Goal: Find specific page/section: Find specific page/section

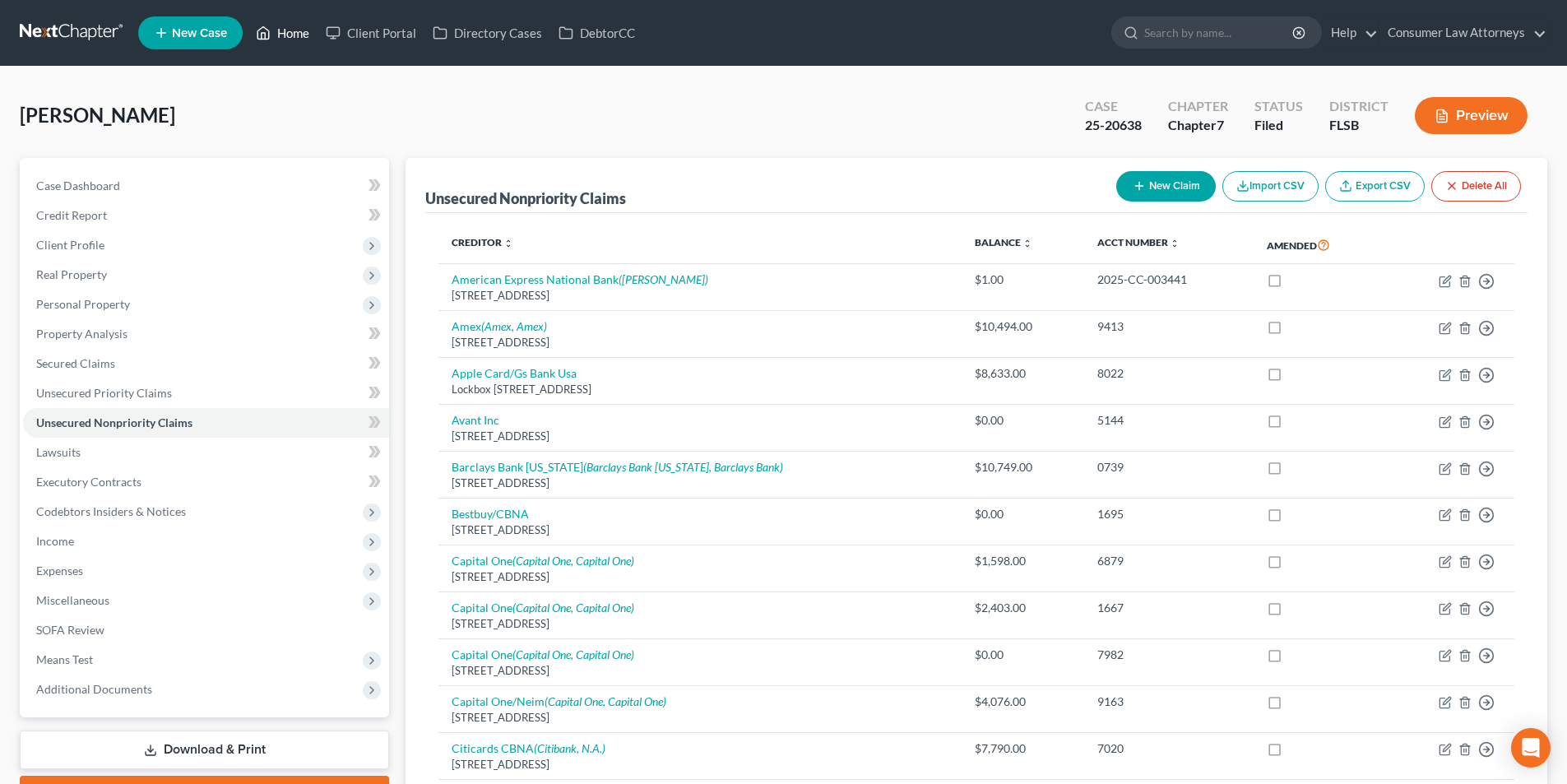
click at [291, 37] on link "Home" at bounding box center [283, 32] width 70 height 29
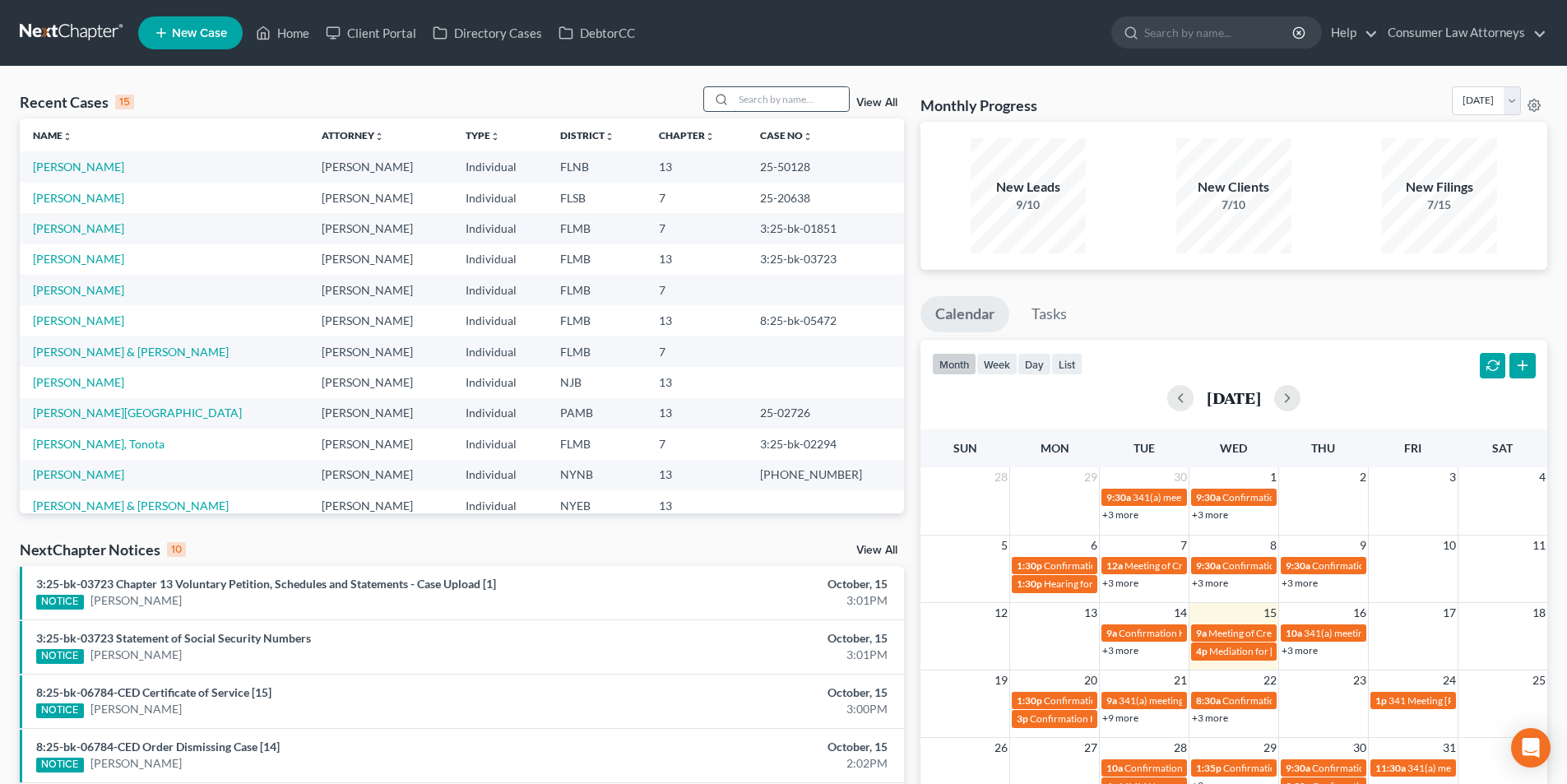
click at [778, 96] on input "search" at bounding box center [791, 99] width 115 height 24
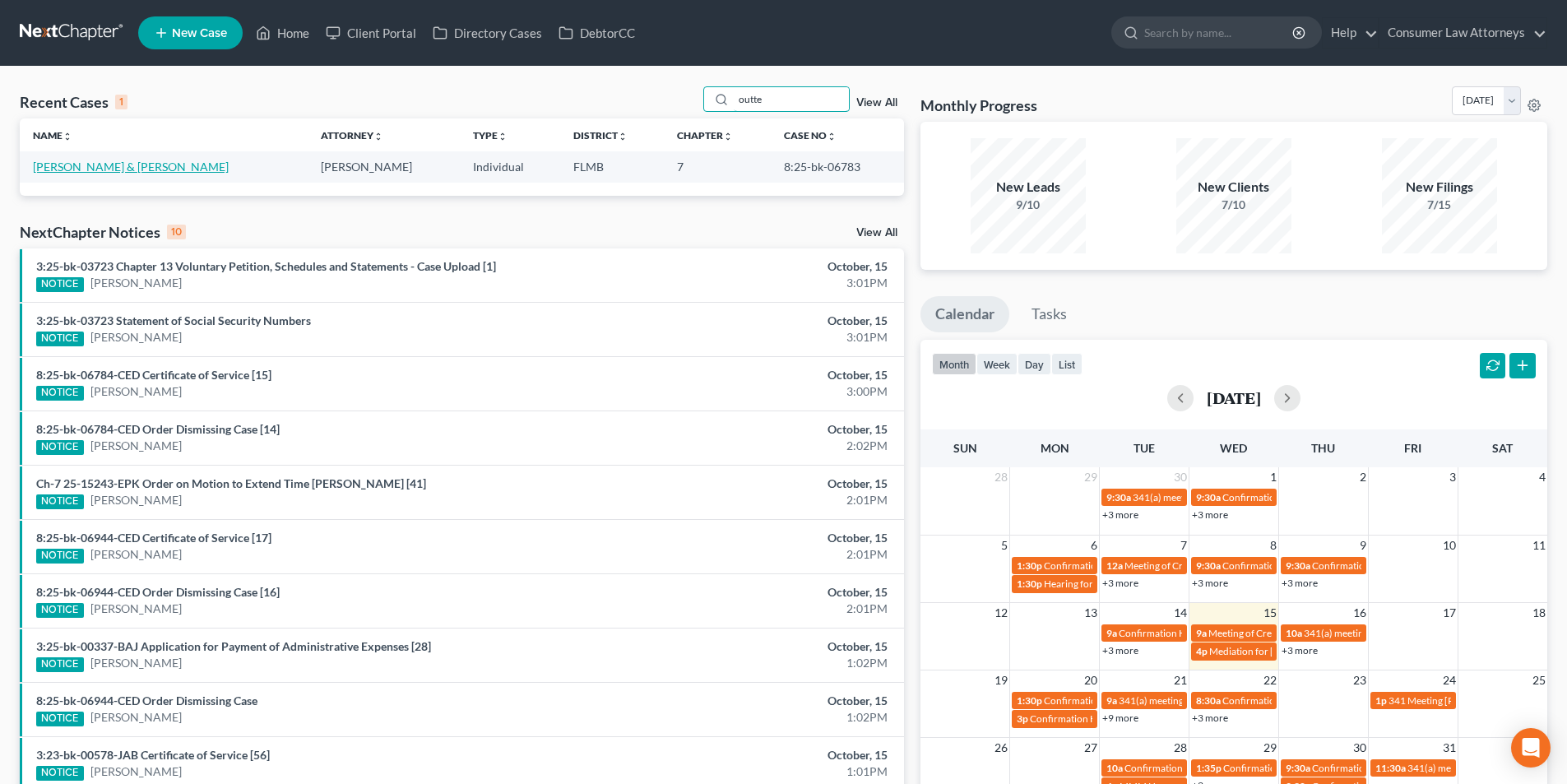
type input "outte"
click at [142, 170] on link "[PERSON_NAME] & [PERSON_NAME]" at bounding box center [131, 167] width 196 height 14
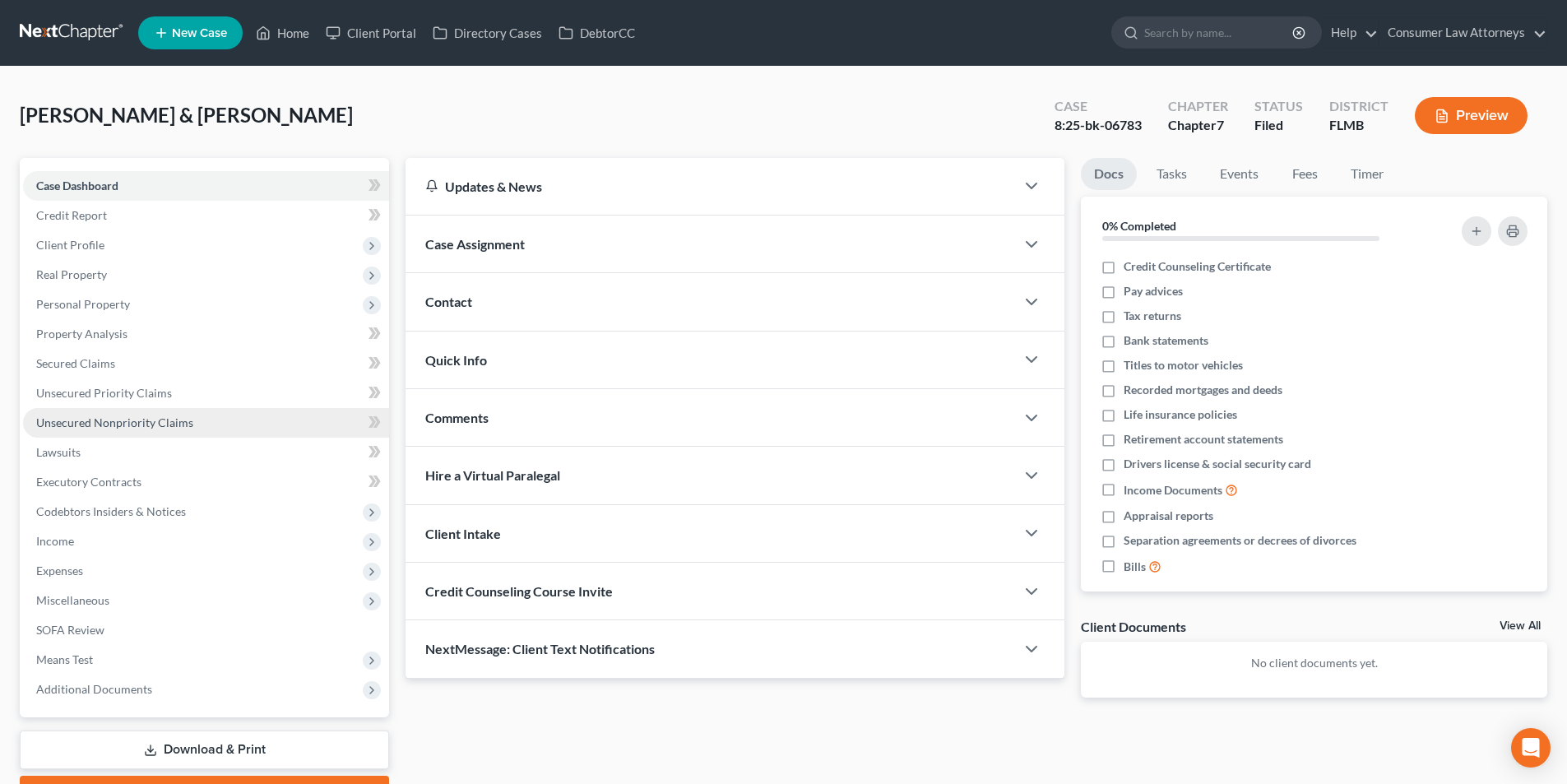
click at [134, 424] on span "Unsecured Nonpriority Claims" at bounding box center [115, 422] width 157 height 14
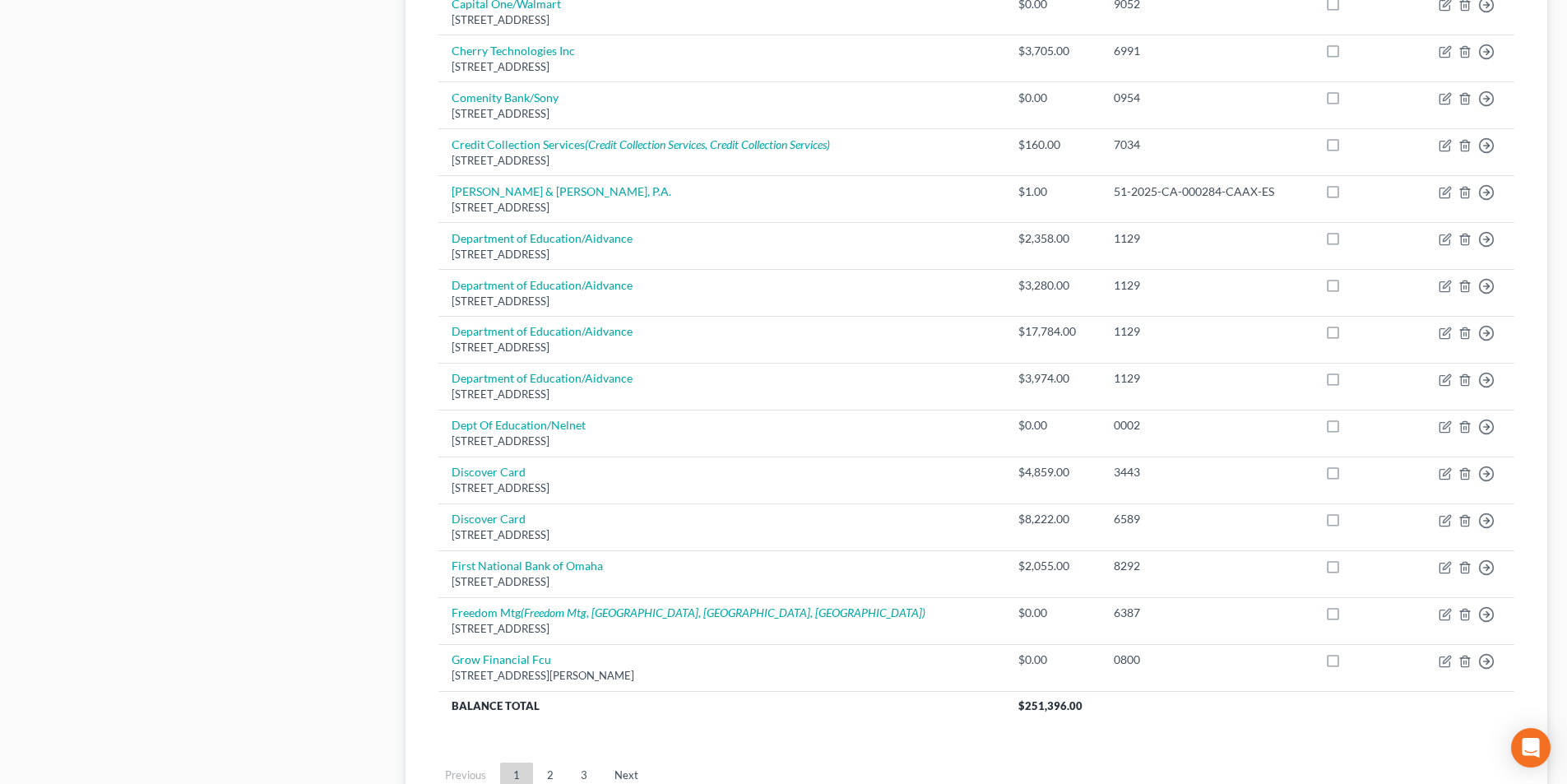
scroll to position [1069, 0]
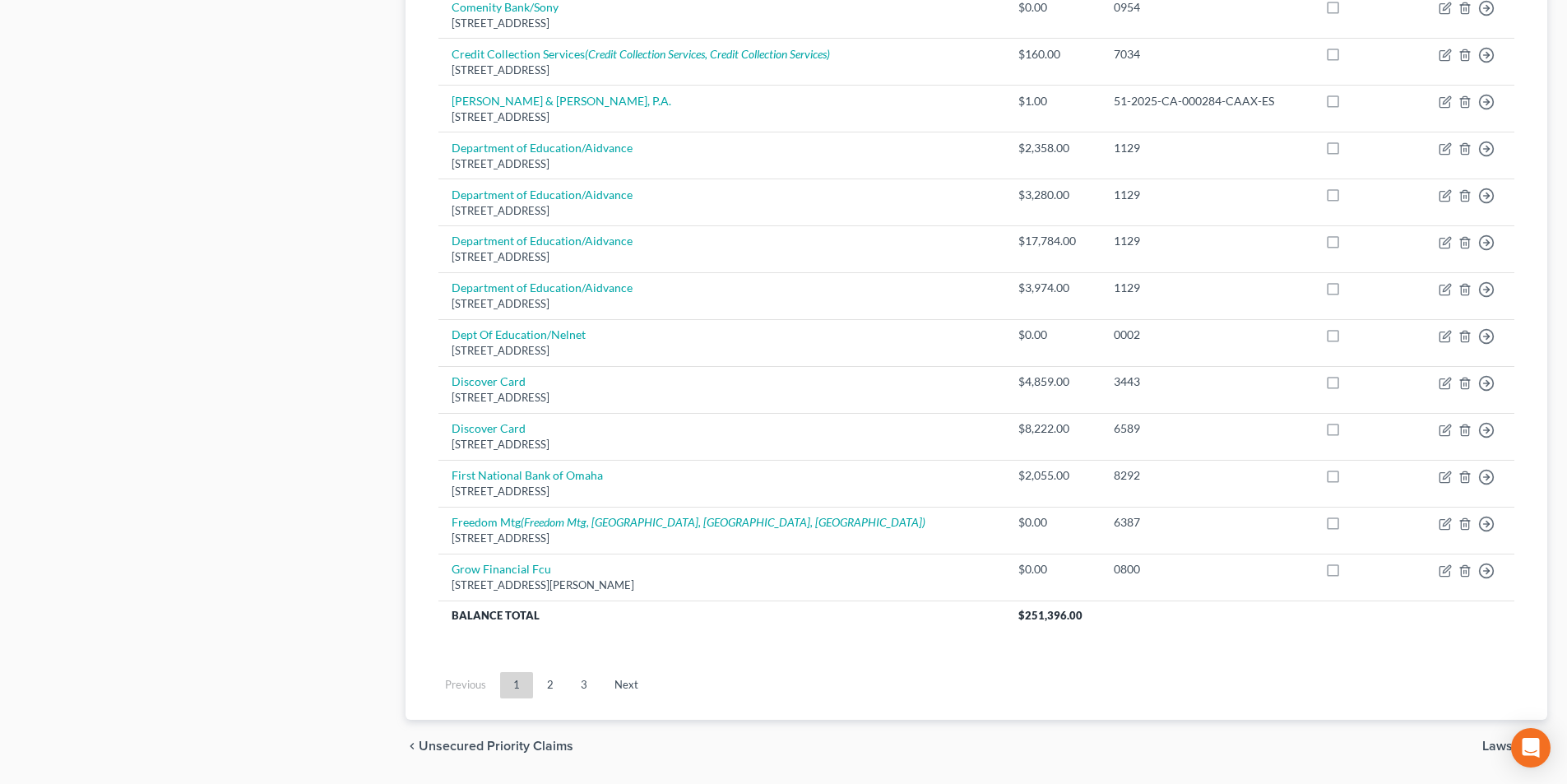
click at [546, 693] on link "2" at bounding box center [550, 685] width 33 height 27
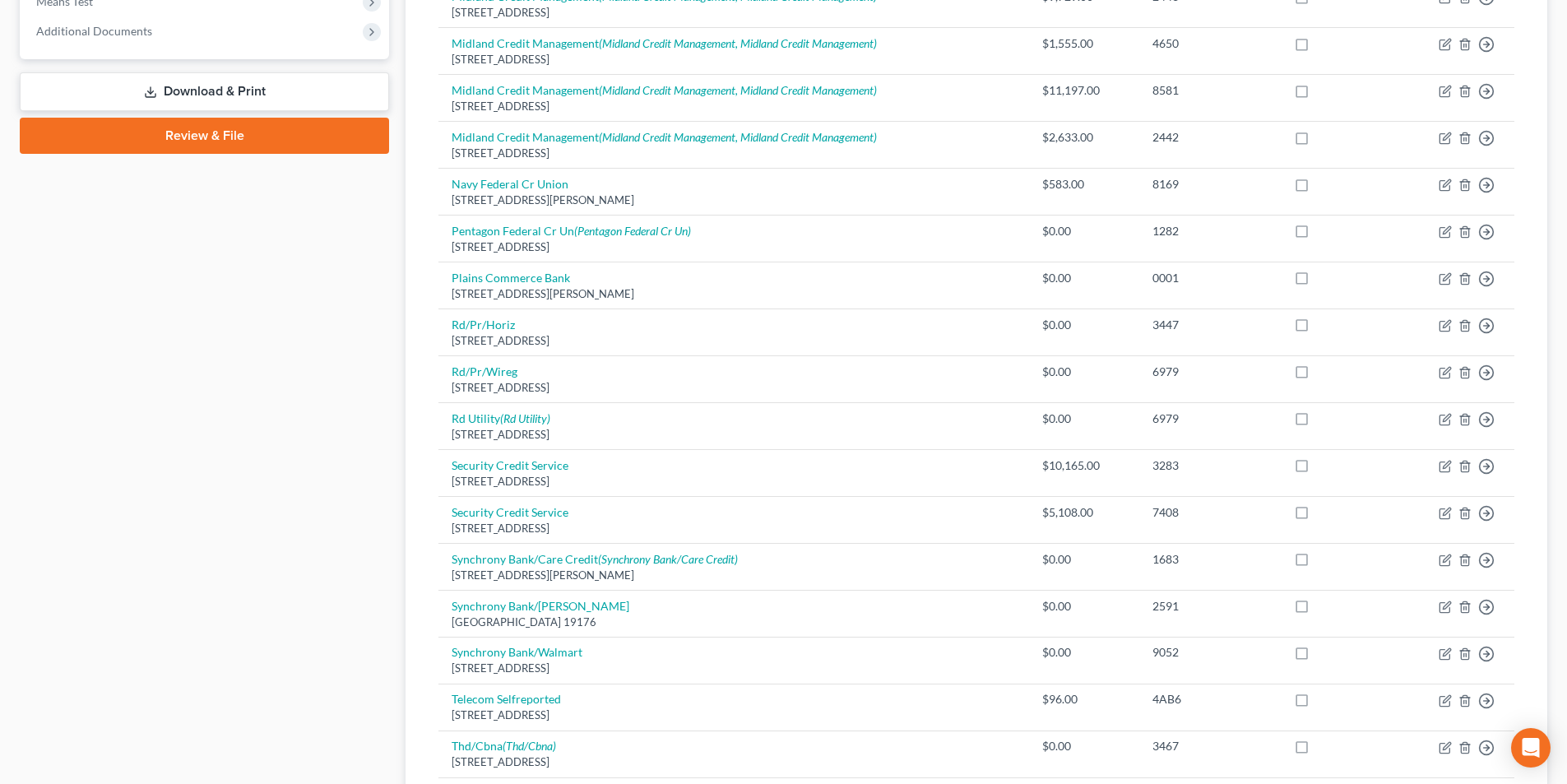
scroll to position [740, 0]
